Goal: Transaction & Acquisition: Obtain resource

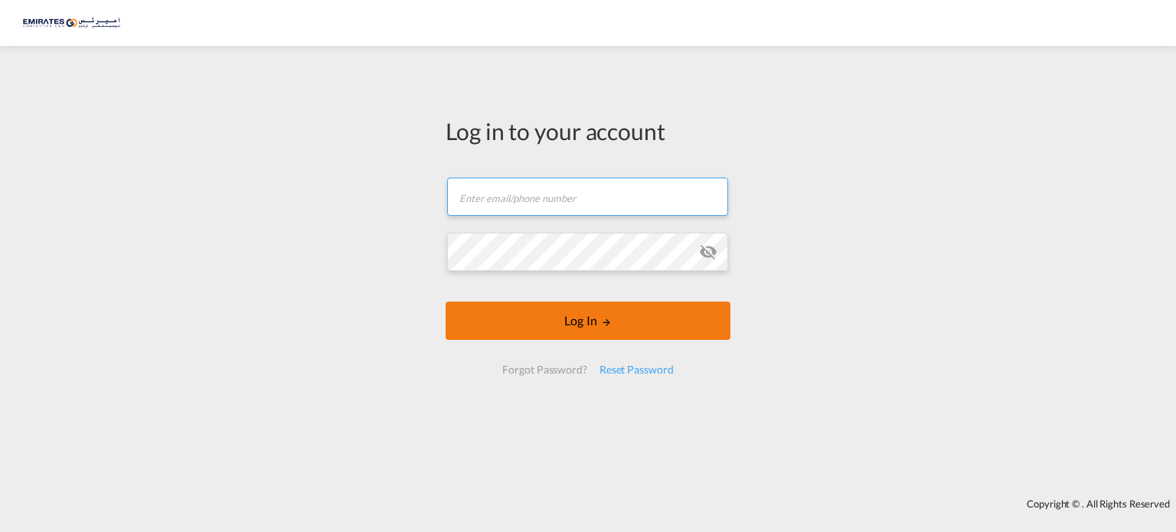
type input "[PERSON_NAME][EMAIL_ADDRESS][DOMAIN_NAME]"
click at [609, 322] on md-icon "LOGIN" at bounding box center [606, 322] width 11 height 11
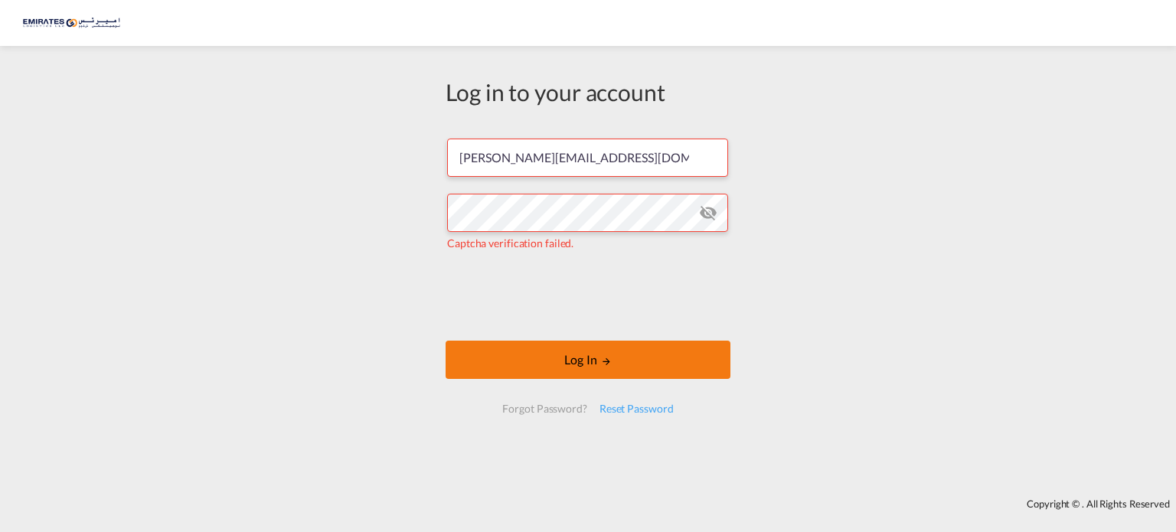
drag, startPoint x: 626, startPoint y: 355, endPoint x: 716, endPoint y: 365, distance: 90.9
click at [626, 355] on button "Log In" at bounding box center [587, 360] width 285 height 38
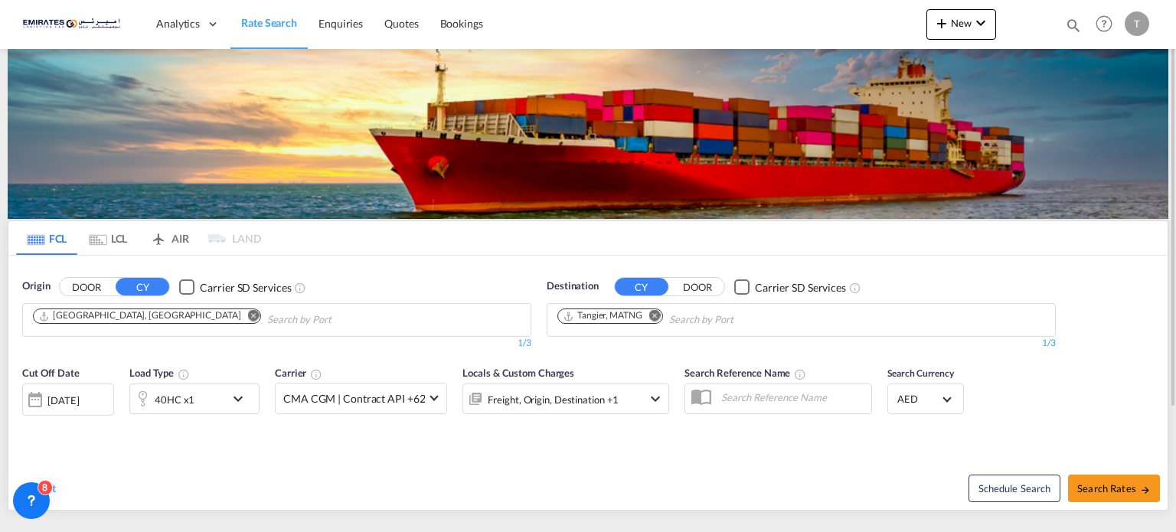
click at [666, 308] on md-chips-wrap "Tangier, MATNG" at bounding box center [688, 318] width 266 height 28
click at [655, 315] on md-icon "Remove" at bounding box center [654, 315] width 11 height 11
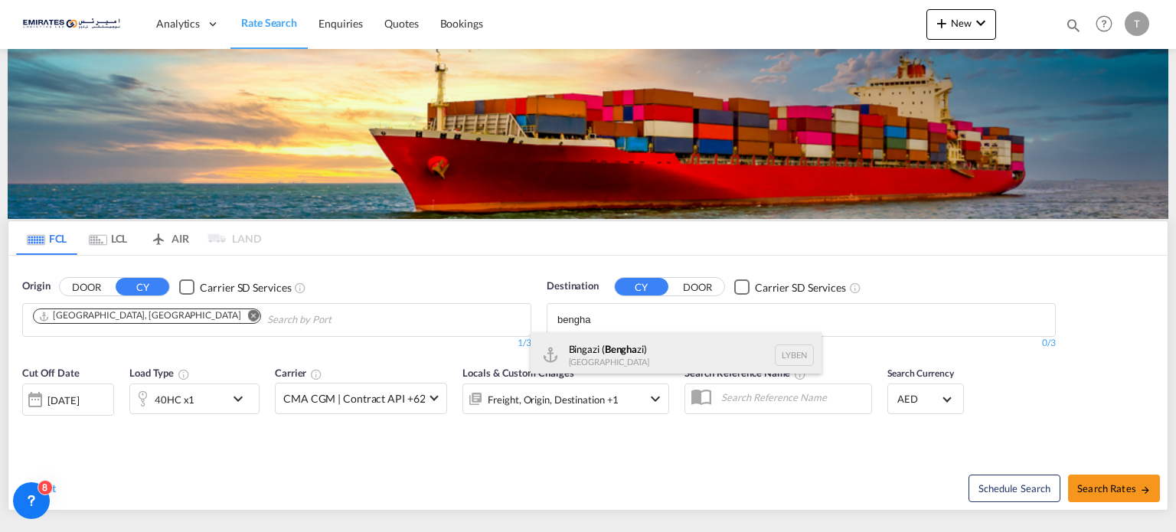
type input "bengha"
click at [606, 350] on div "Bingazi ( Bengha zi) [GEOGRAPHIC_DATA] [GEOGRAPHIC_DATA]" at bounding box center [675, 355] width 291 height 46
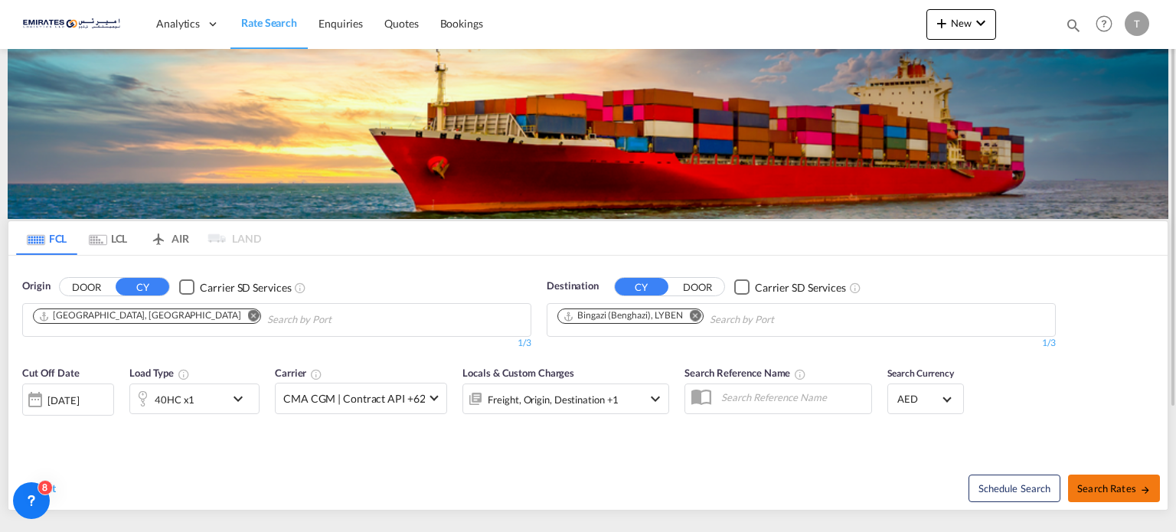
click at [1103, 478] on button "Search Rates" at bounding box center [1114, 489] width 92 height 28
type input "AEJEA to LYBEN / [DATE]"
